Goal: Transaction & Acquisition: Purchase product/service

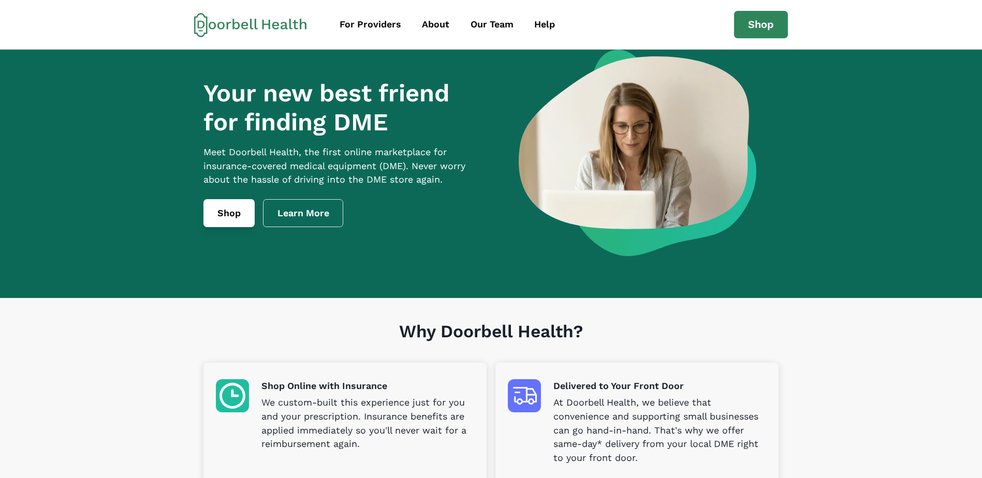
click at [232, 225] on link "Shop" at bounding box center [229, 213] width 51 height 28
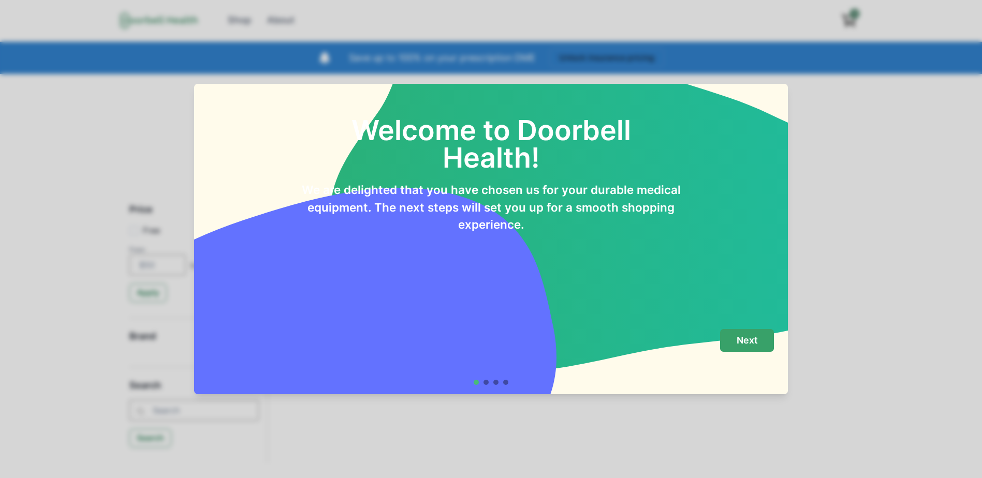
click at [751, 333] on button "Next" at bounding box center [747, 340] width 54 height 23
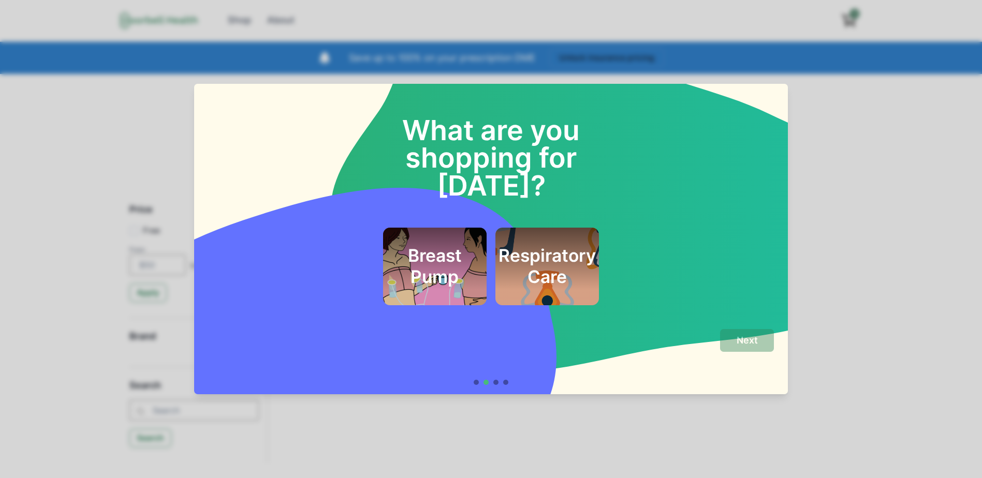
click at [571, 245] on h2 "Respiratory Care" at bounding box center [547, 266] width 97 height 42
click at [750, 341] on p "Next" at bounding box center [747, 340] width 21 height 11
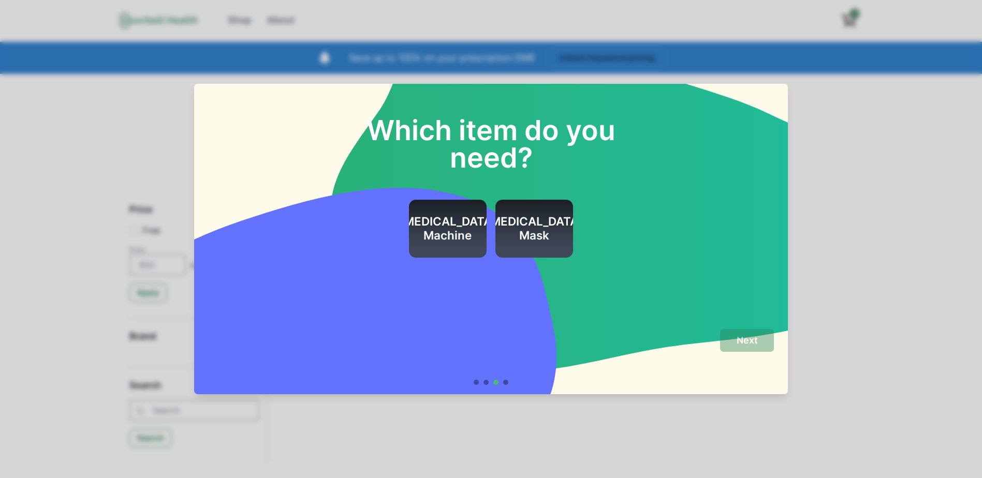
click at [526, 234] on h2 "[MEDICAL_DATA] Mask" at bounding box center [534, 229] width 97 height 28
click at [758, 343] on p "Next" at bounding box center [747, 340] width 21 height 11
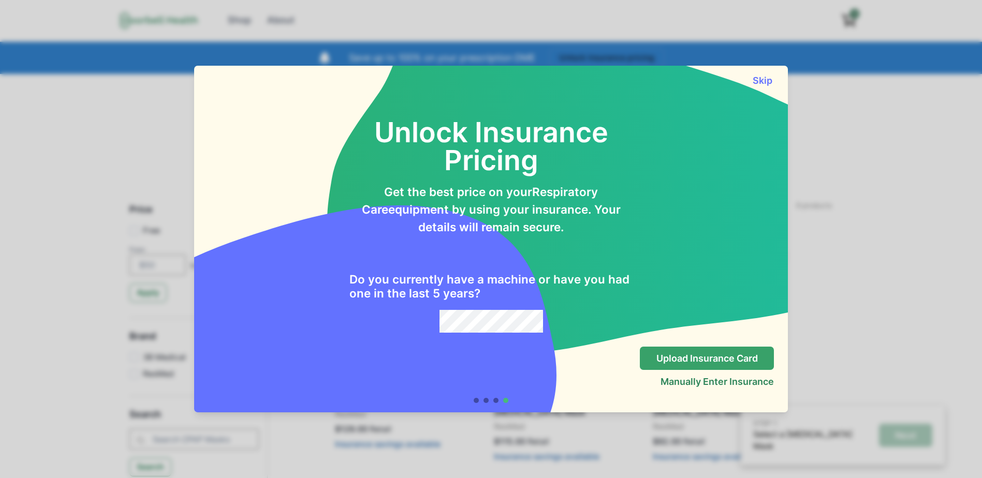
click at [701, 360] on p "Upload Insurance Card" at bounding box center [707, 358] width 101 height 11
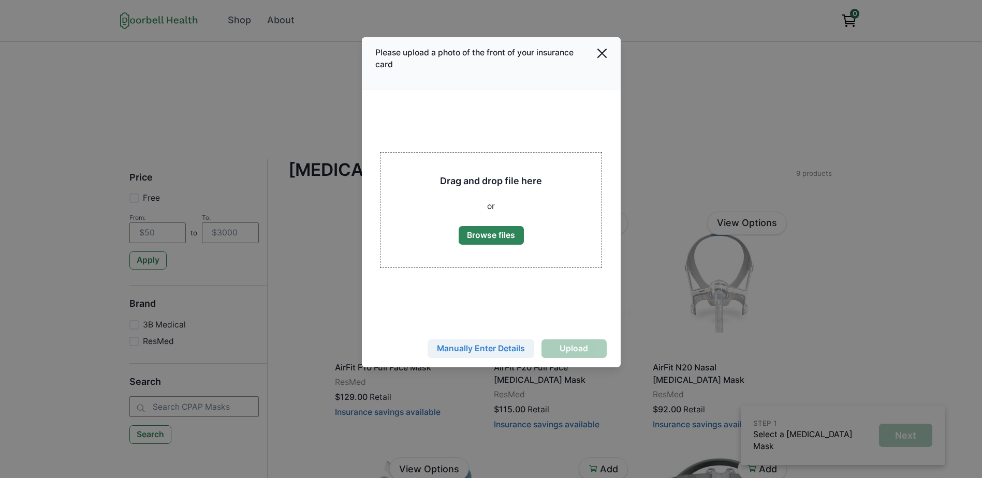
click at [486, 347] on button "Manually Enter Details" at bounding box center [481, 349] width 107 height 19
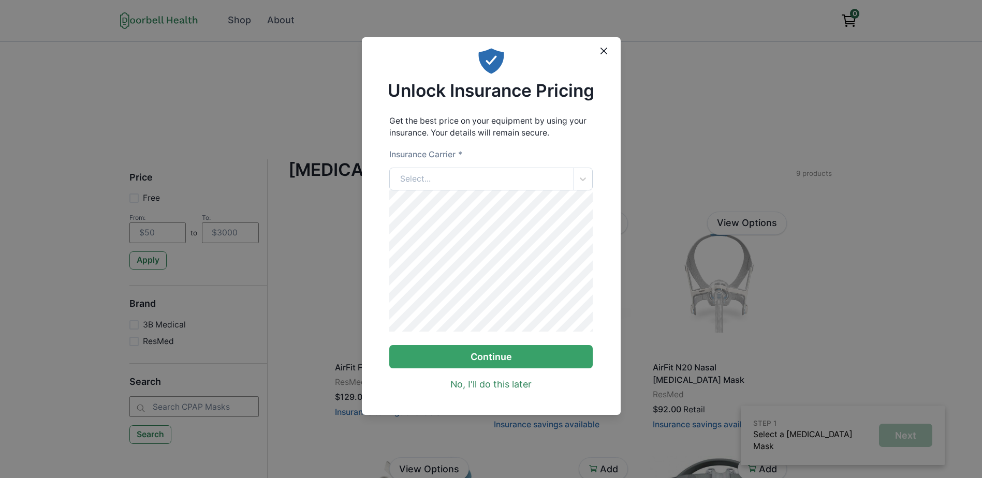
click at [447, 181] on div "Select..." at bounding box center [481, 179] width 183 height 22
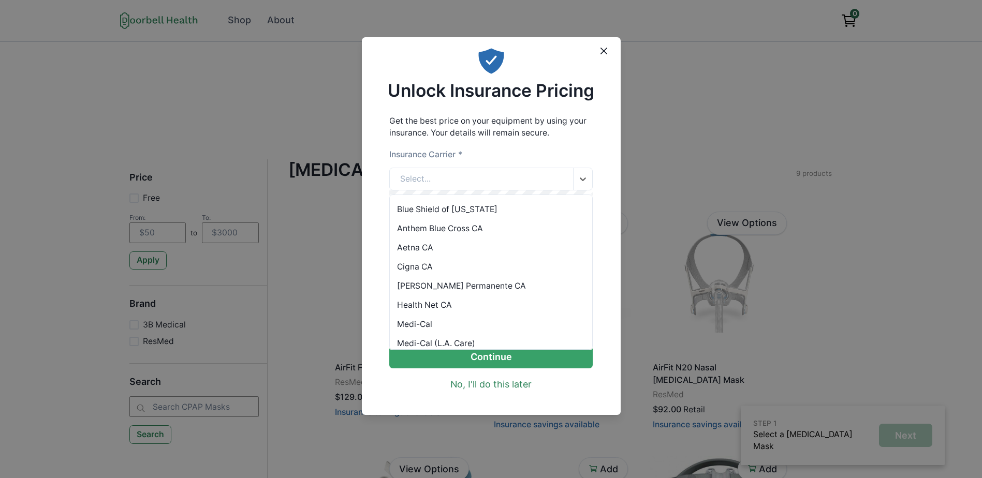
scroll to position [66, 0]
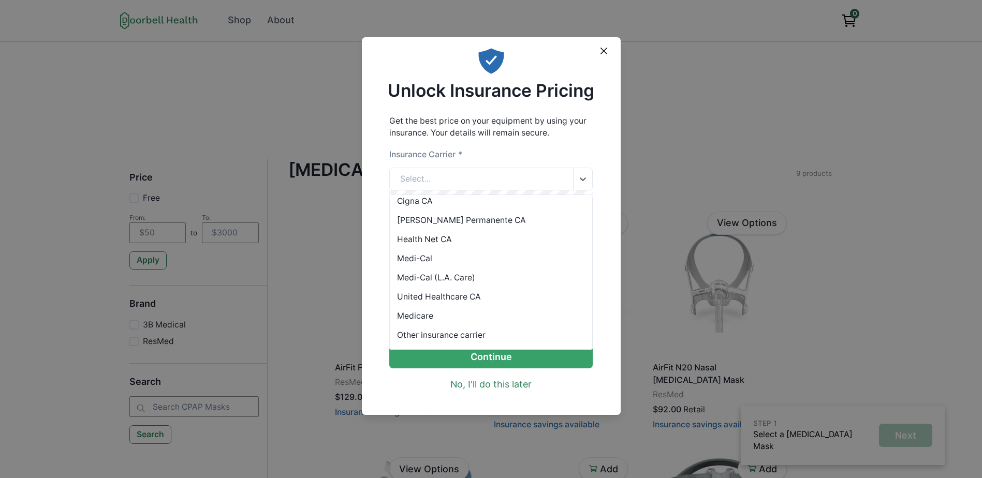
click at [460, 335] on div "Other insurance carrier" at bounding box center [491, 335] width 202 height 19
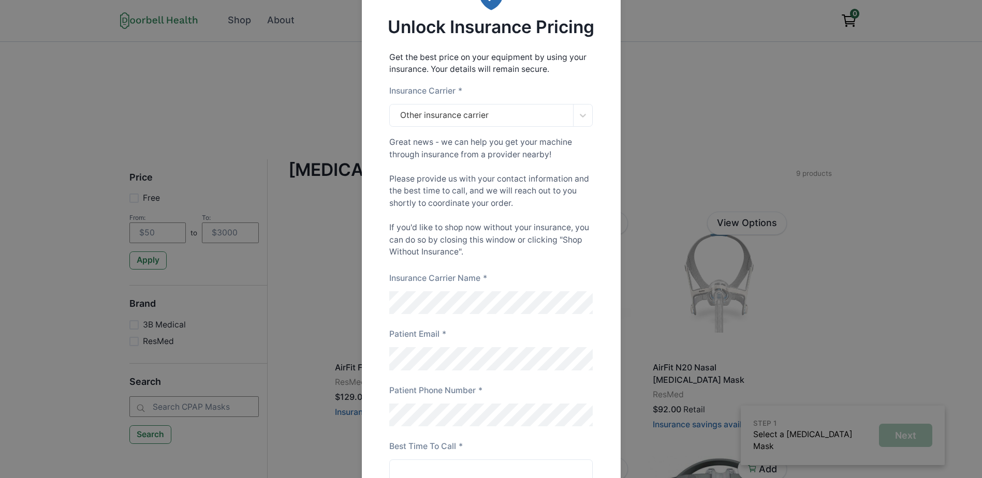
scroll to position [50, 0]
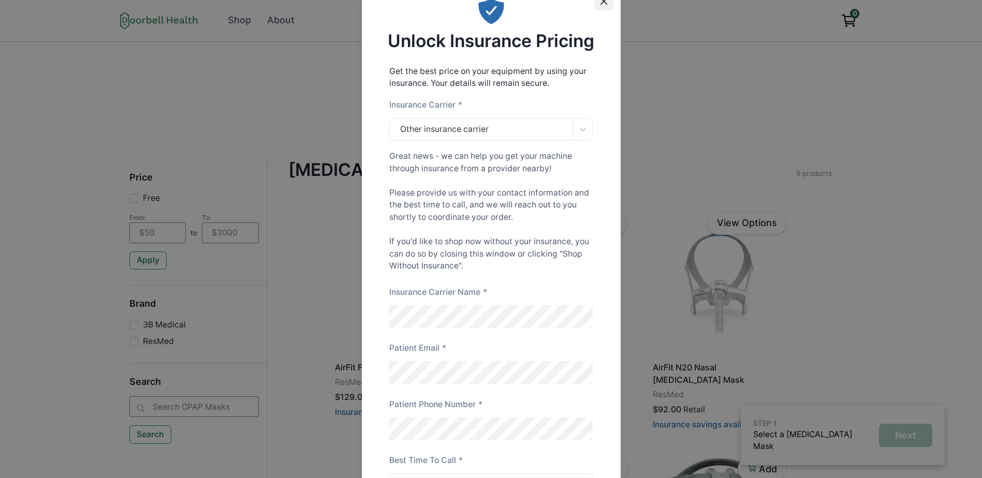
click at [605, 2] on icon "Close" at bounding box center [604, 1] width 7 height 7
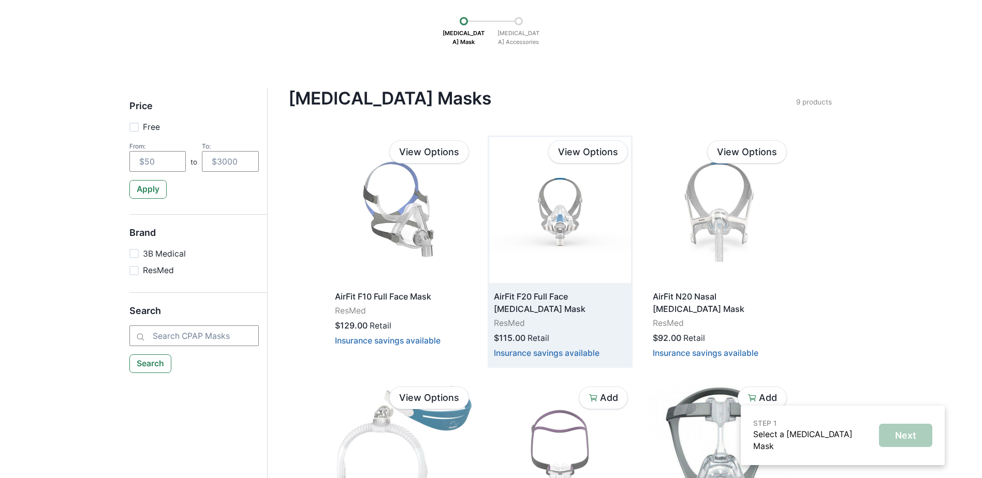
scroll to position [0, 0]
